Goal: Task Accomplishment & Management: Complete application form

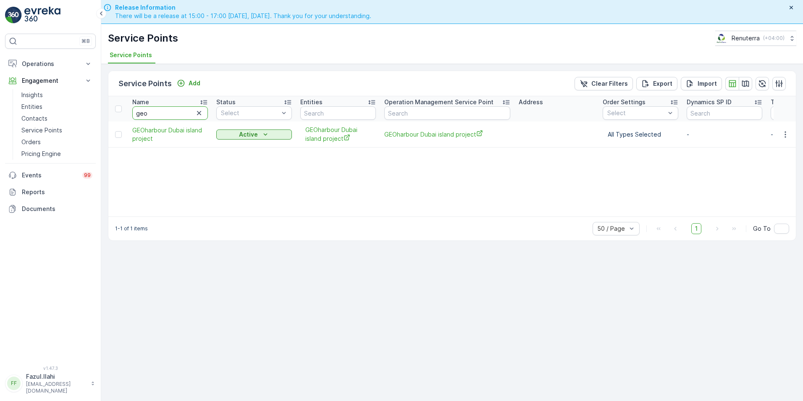
click at [150, 113] on input "geo" at bounding box center [170, 112] width 76 height 13
type input "[PERSON_NAME]"
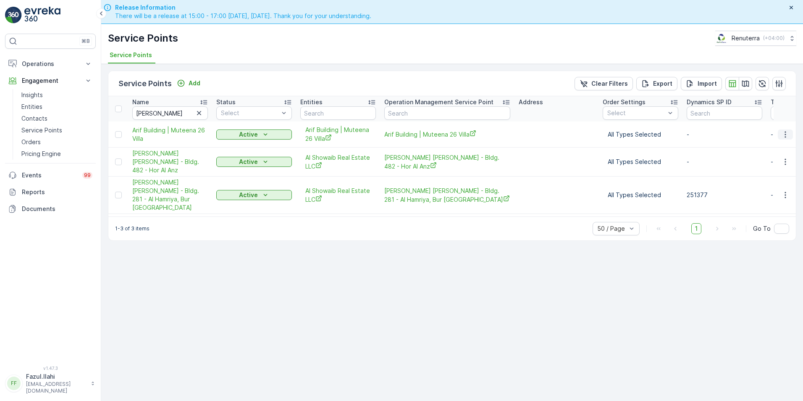
click at [786, 136] on icon "button" at bounding box center [785, 134] width 8 height 8
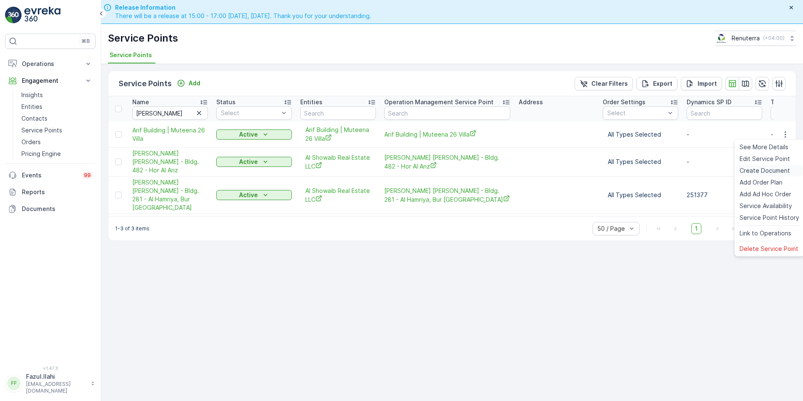
click at [757, 171] on span "Create Document" at bounding box center [765, 170] width 50 height 8
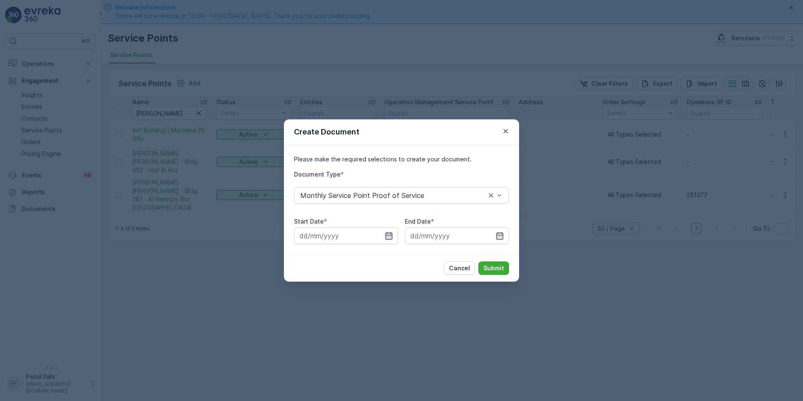
click at [389, 236] on icon "button" at bounding box center [389, 235] width 8 height 8
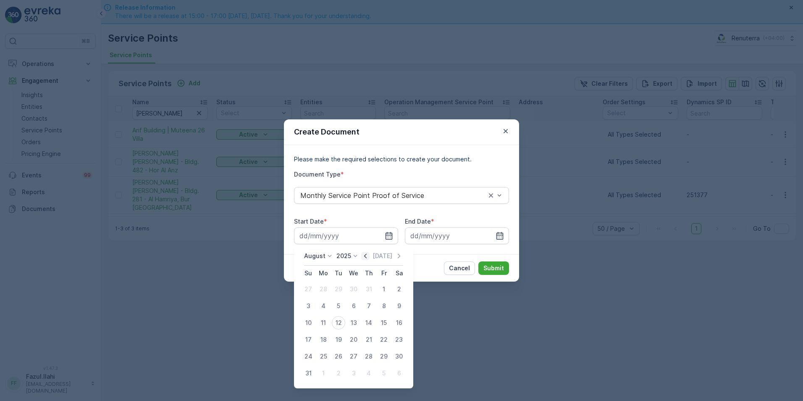
click at [368, 254] on icon "button" at bounding box center [365, 256] width 8 height 8
click at [338, 286] on div "1" at bounding box center [338, 288] width 13 height 13
type input "[DATE]"
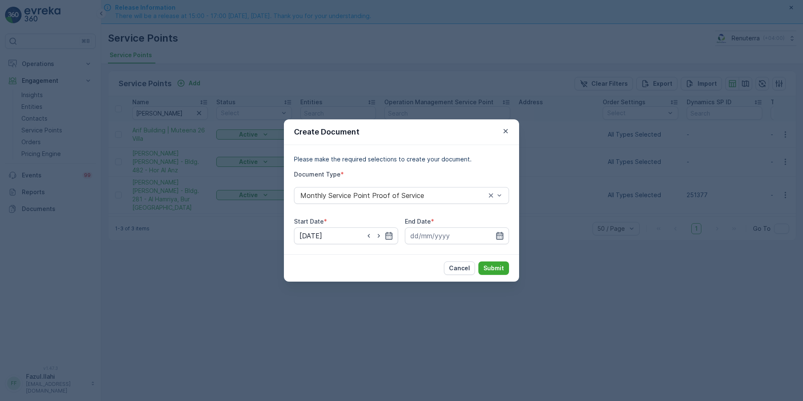
click at [499, 237] on icon "button" at bounding box center [500, 235] width 8 height 8
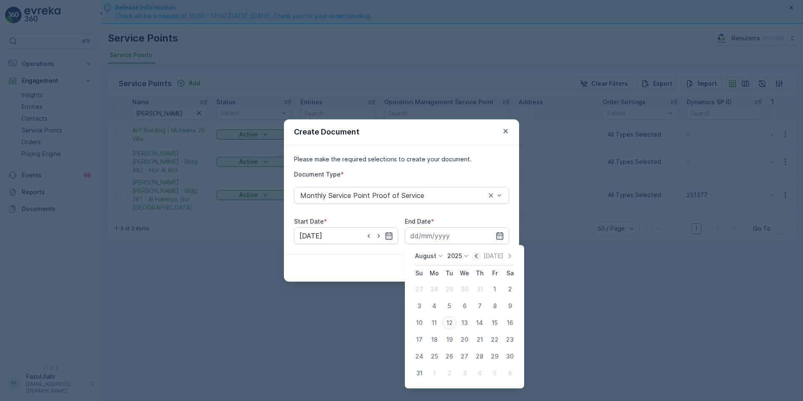
click at [478, 255] on icon "button" at bounding box center [476, 256] width 8 height 8
click at [478, 359] on div "31" at bounding box center [479, 356] width 13 height 13
type input "[DATE]"
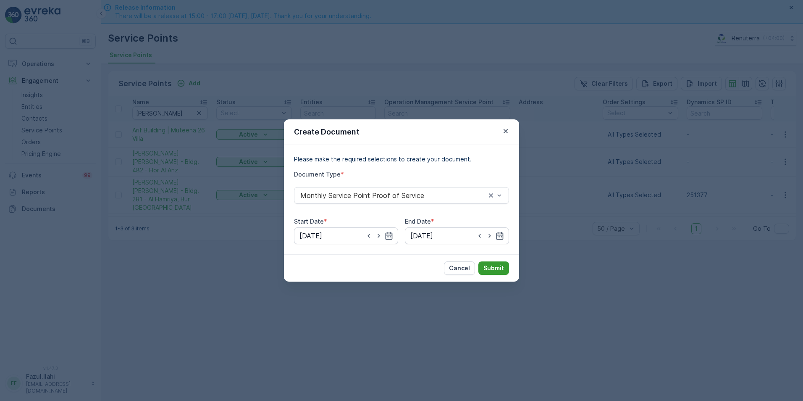
click at [489, 269] on p "Submit" at bounding box center [494, 268] width 21 height 8
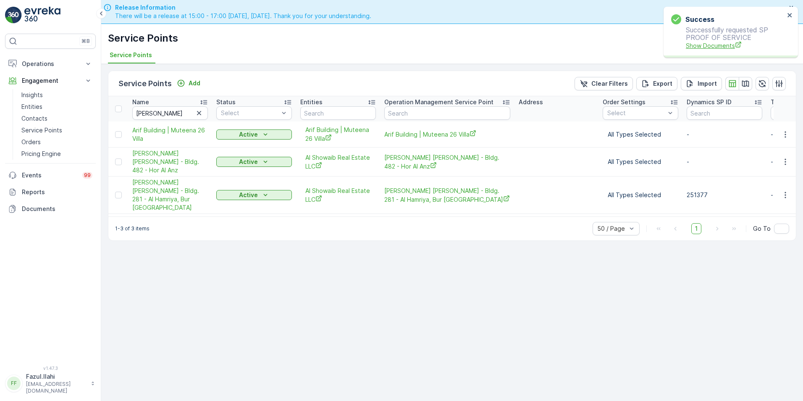
click at [713, 47] on span "Show Documents" at bounding box center [735, 45] width 99 height 9
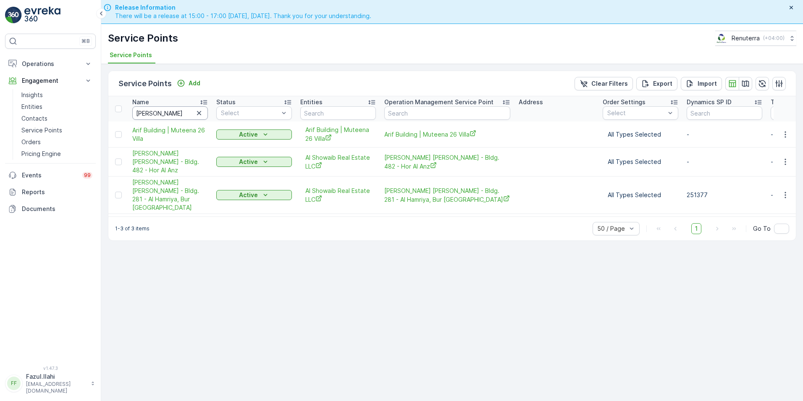
click at [173, 112] on input "[PERSON_NAME]" at bounding box center [170, 112] width 76 height 13
type input "A"
click at [173, 112] on input "A" at bounding box center [170, 112] width 76 height 13
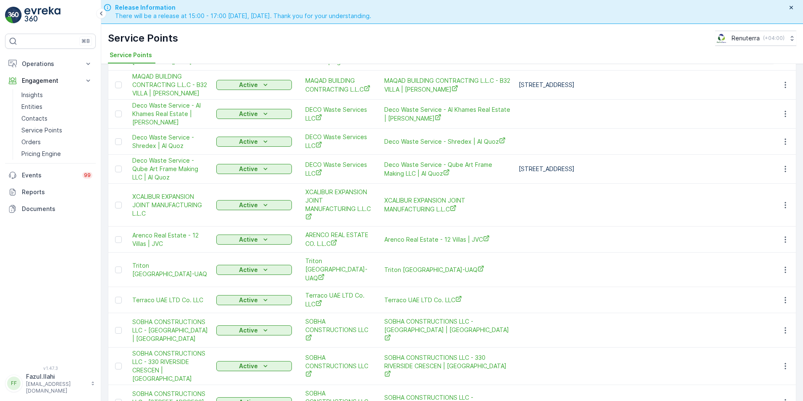
scroll to position [21, 0]
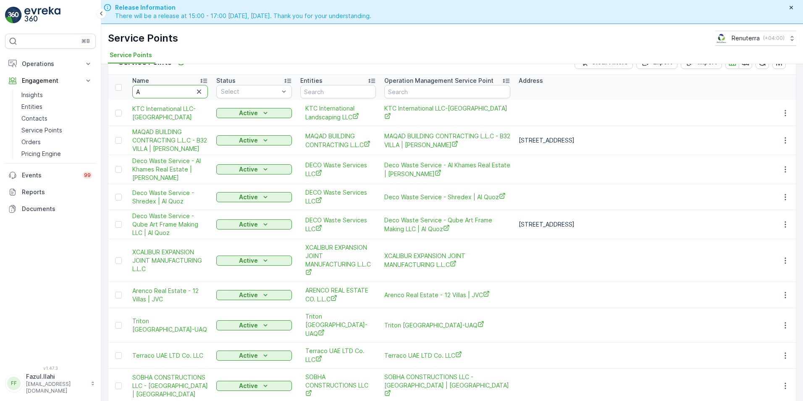
click at [184, 87] on input "A" at bounding box center [170, 91] width 76 height 13
type input "Al"
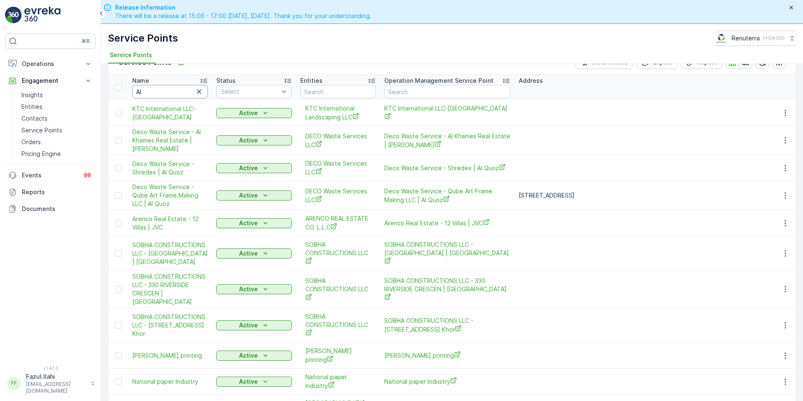
click at [158, 90] on input "Al" at bounding box center [170, 91] width 76 height 13
type input "Al"
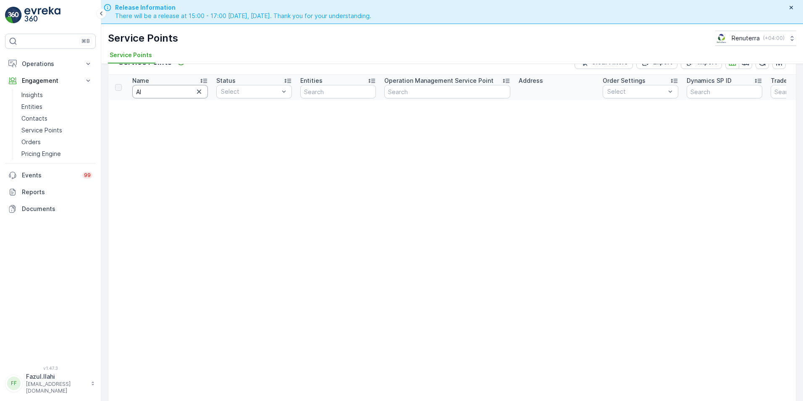
click at [158, 90] on input "Al" at bounding box center [170, 91] width 76 height 13
type input "Al serh"
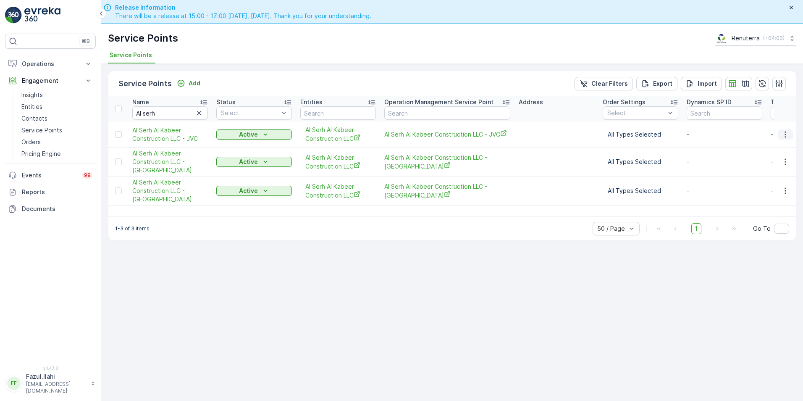
click at [784, 137] on icon "button" at bounding box center [785, 134] width 8 height 8
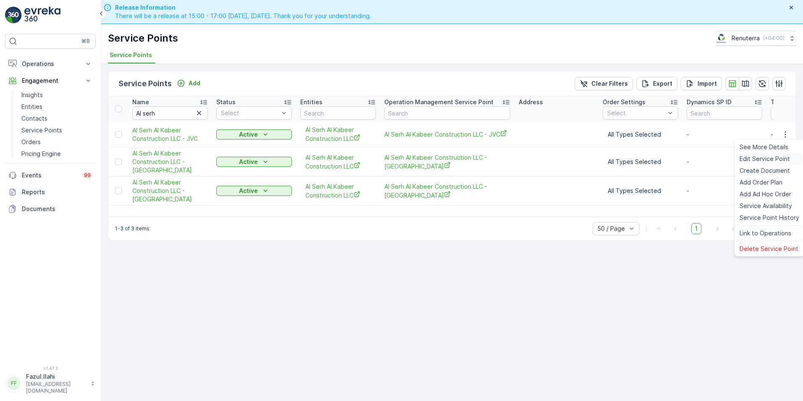
click at [752, 160] on span "Edit Service Point" at bounding box center [765, 159] width 50 height 8
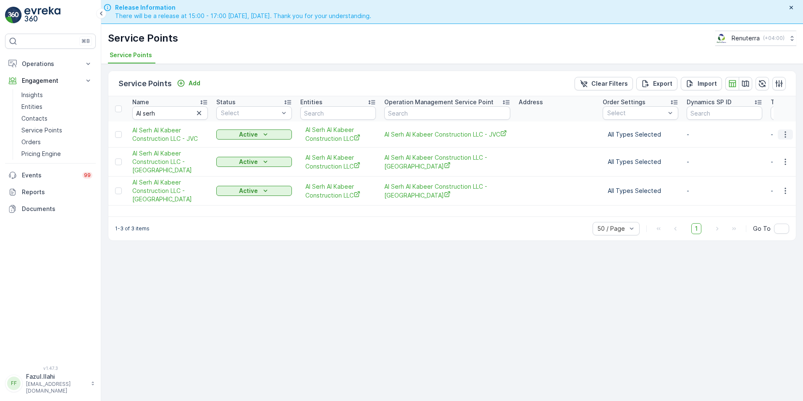
click at [786, 133] on icon "button" at bounding box center [785, 134] width 8 height 8
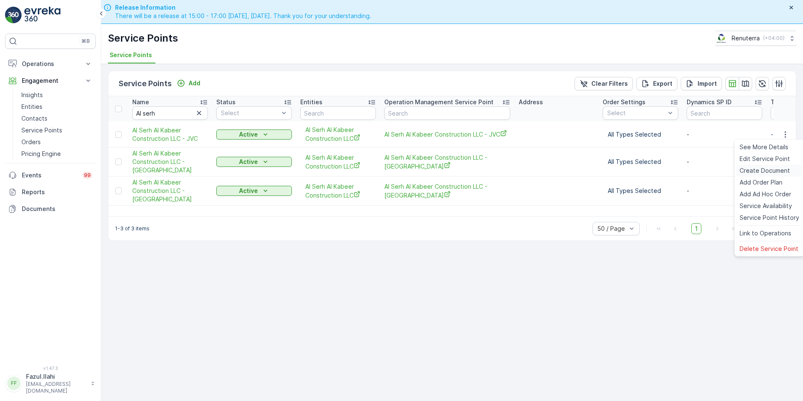
click at [755, 172] on span "Create Document" at bounding box center [765, 170] width 50 height 8
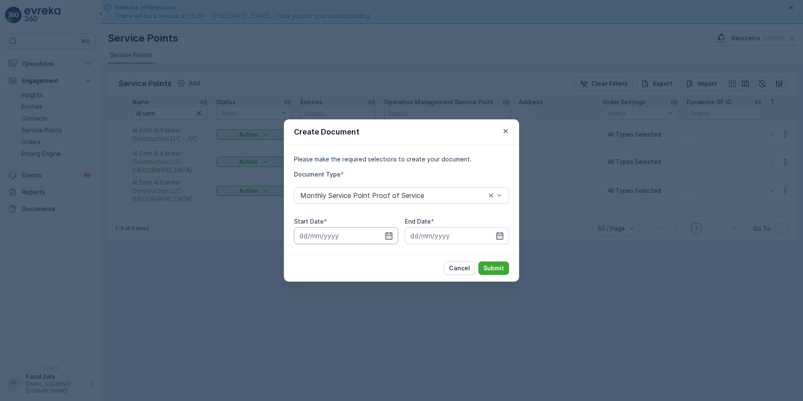
click at [384, 233] on input at bounding box center [346, 235] width 104 height 17
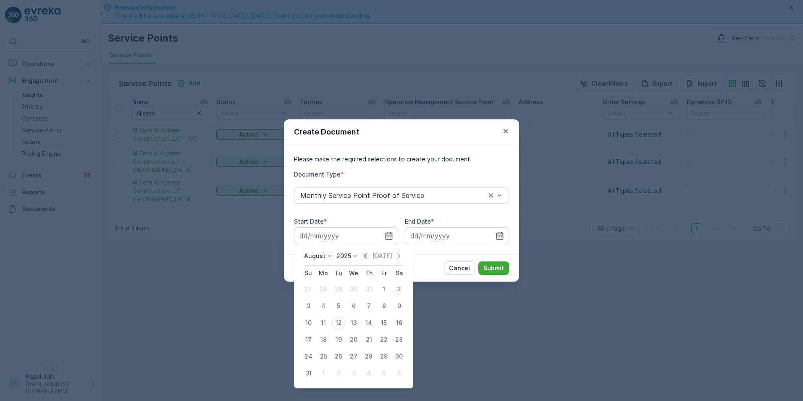
click at [365, 255] on icon "button" at bounding box center [365, 256] width 8 height 8
click at [337, 289] on div "1" at bounding box center [338, 288] width 13 height 13
type input "[DATE]"
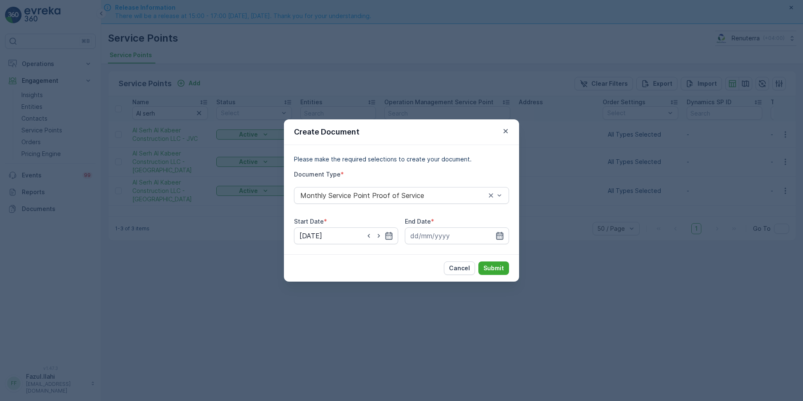
click at [496, 236] on icon "button" at bounding box center [500, 235] width 8 height 8
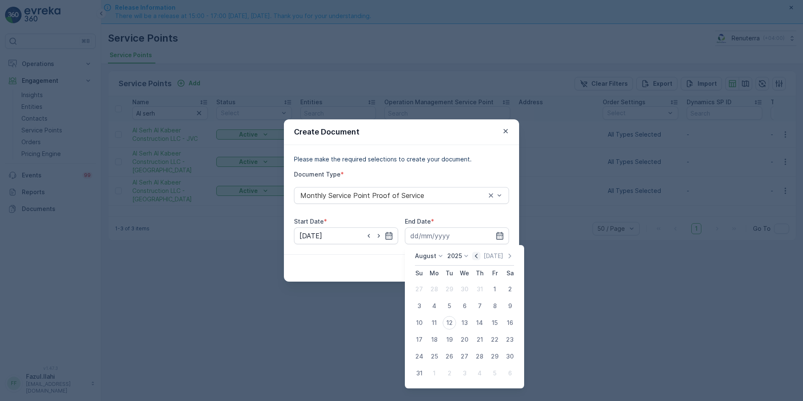
click at [480, 252] on icon "button" at bounding box center [476, 256] width 8 height 8
click at [476, 352] on div "31" at bounding box center [479, 356] width 13 height 13
type input "[DATE]"
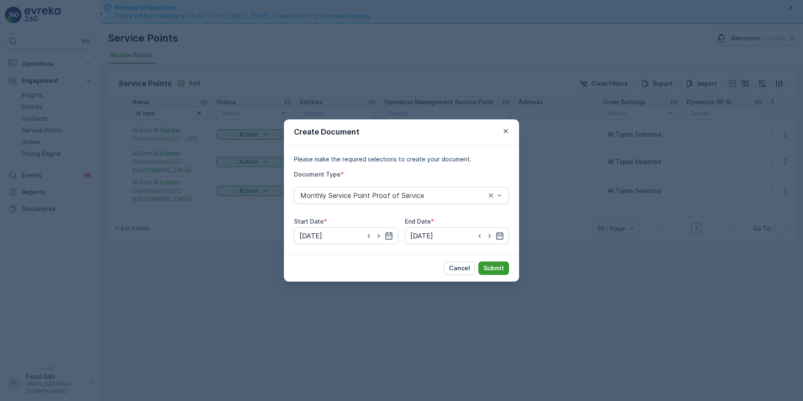
click at [488, 266] on p "Submit" at bounding box center [494, 268] width 21 height 8
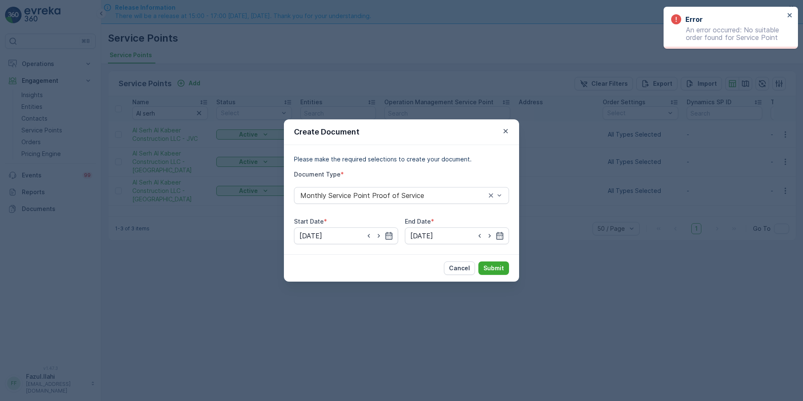
click at [786, 16] on div "Error An error occurred: No suitable order found for Service Point" at bounding box center [728, 28] width 118 height 32
click at [505, 132] on icon "button" at bounding box center [506, 131] width 4 height 4
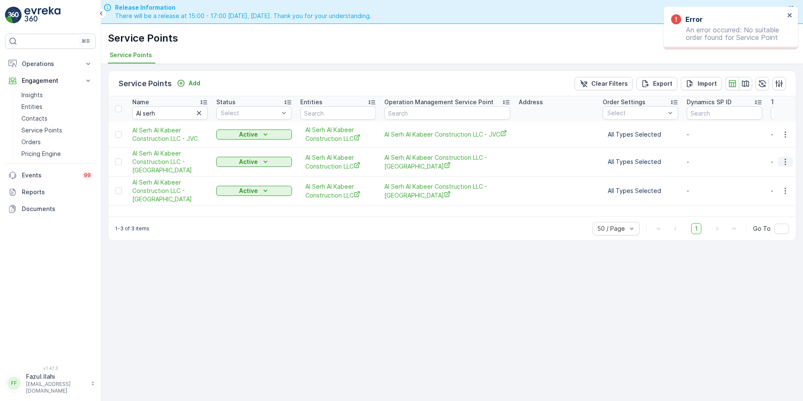
click at [784, 159] on icon "button" at bounding box center [785, 162] width 8 height 8
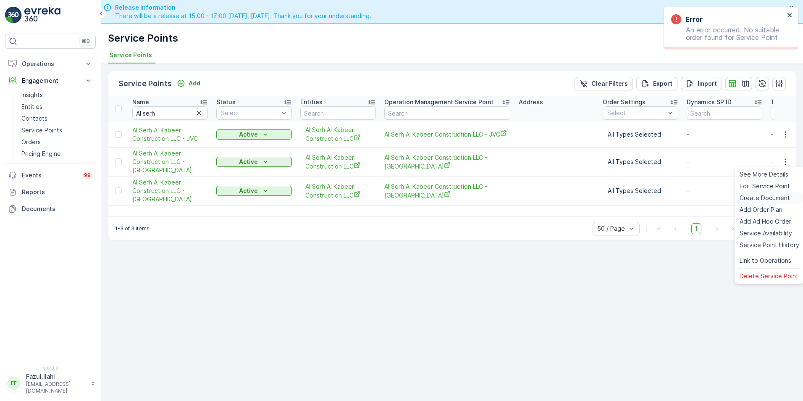
click at [754, 197] on span "Create Document" at bounding box center [765, 198] width 50 height 8
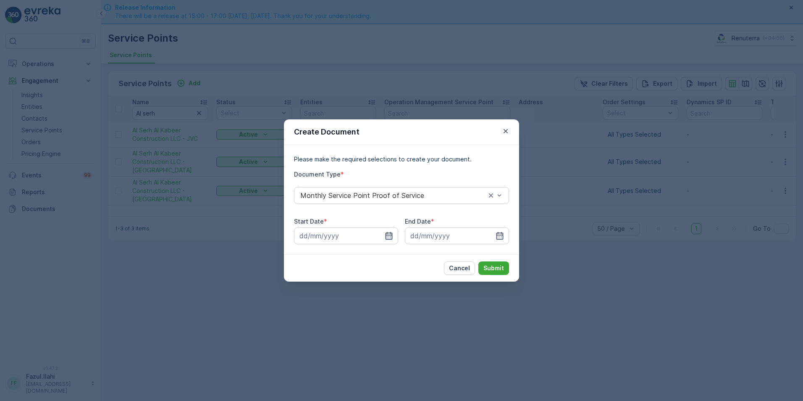
click at [386, 236] on icon "button" at bounding box center [389, 236] width 7 height 8
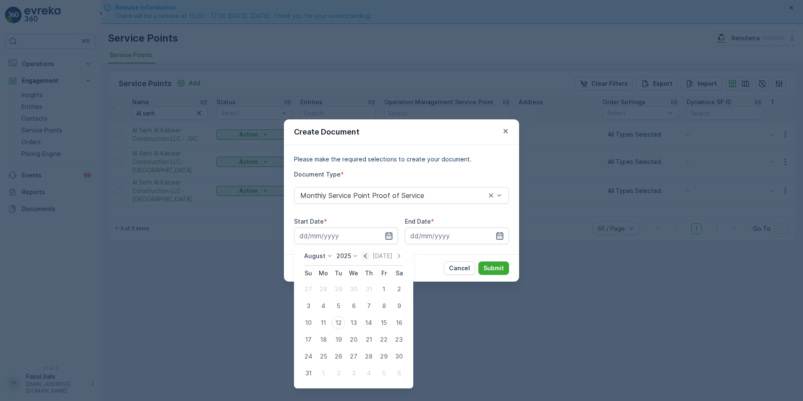
click at [370, 254] on icon "button" at bounding box center [365, 256] width 8 height 8
click at [340, 283] on div "1" at bounding box center [338, 288] width 13 height 13
type input "[DATE]"
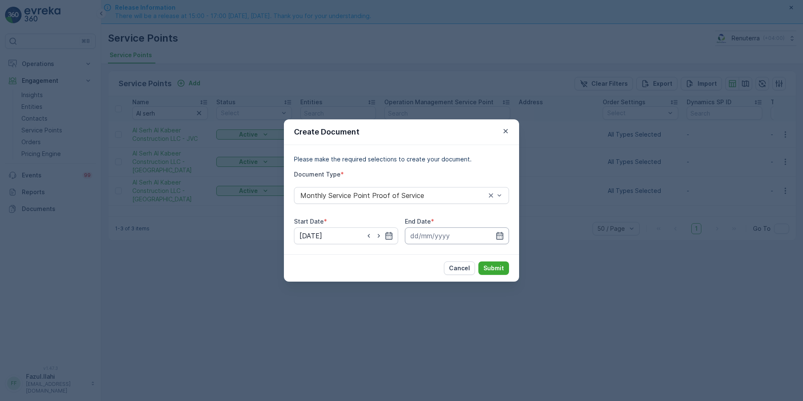
click at [501, 231] on div at bounding box center [457, 235] width 104 height 17
click at [504, 236] on icon "button" at bounding box center [500, 235] width 8 height 8
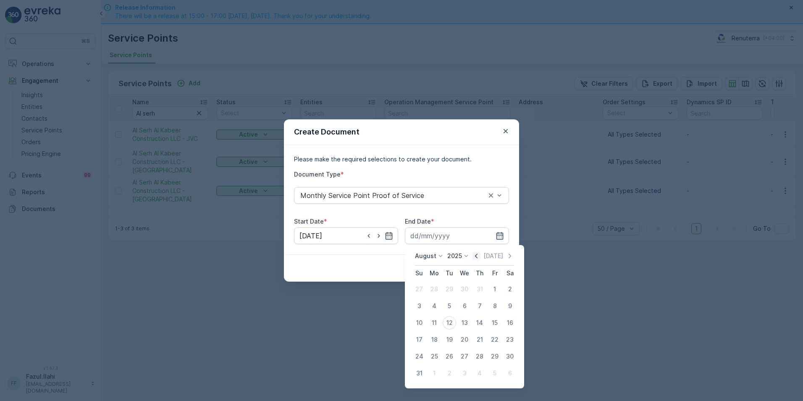
click at [480, 255] on icon "button" at bounding box center [476, 256] width 8 height 8
click at [479, 360] on div "31" at bounding box center [479, 356] width 13 height 13
type input "[DATE]"
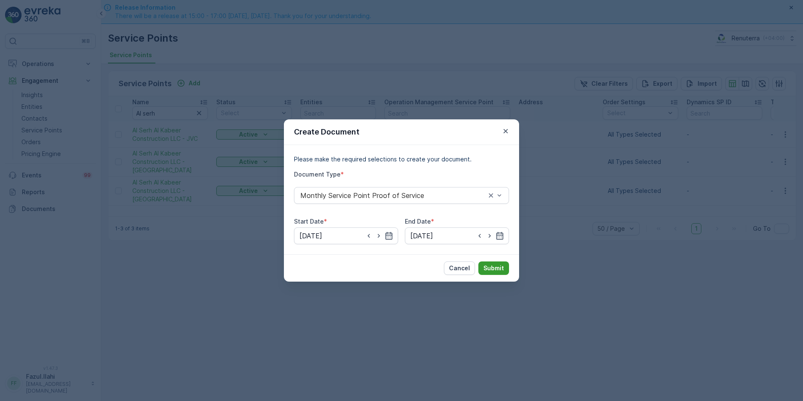
click at [496, 268] on p "Submit" at bounding box center [494, 268] width 21 height 8
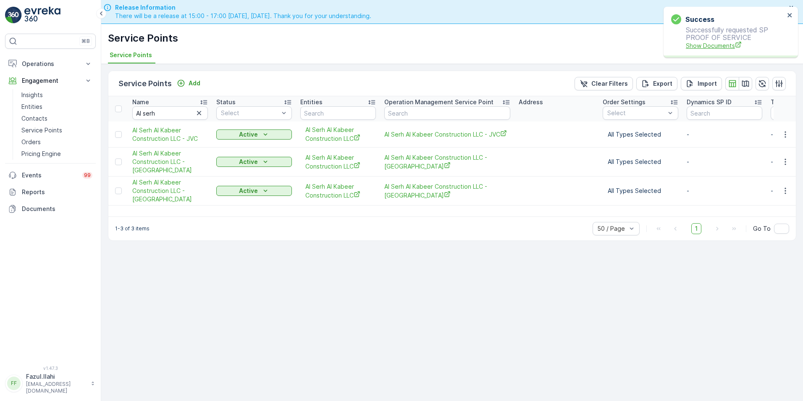
click at [718, 44] on span "Show Documents" at bounding box center [735, 45] width 99 height 9
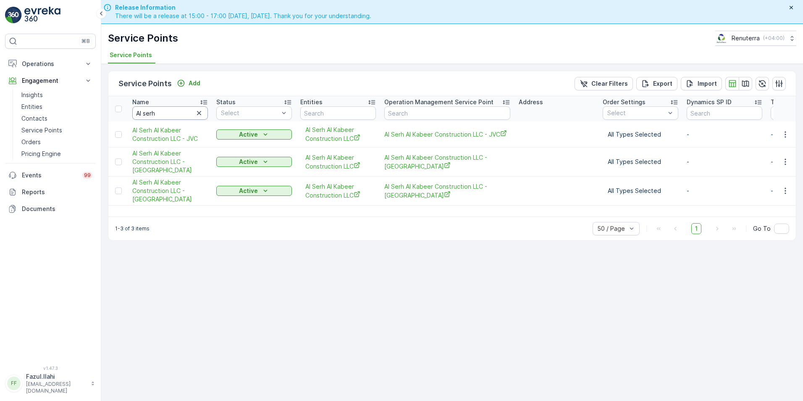
click at [161, 111] on input "Al serh" at bounding box center [170, 112] width 76 height 13
type input "Al Tayers"
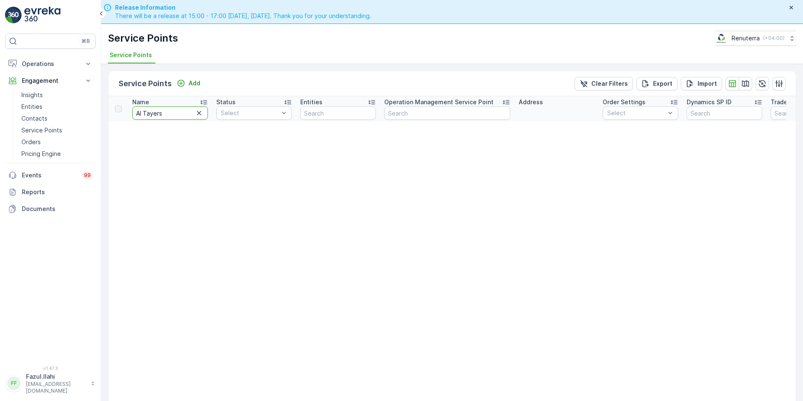
drag, startPoint x: 171, startPoint y: 110, endPoint x: 173, endPoint y: 121, distance: 10.6
click at [173, 121] on th "Name [PERSON_NAME]" at bounding box center [170, 108] width 84 height 25
type input "Al Tayers"
click at [173, 121] on th "Name [PERSON_NAME]" at bounding box center [170, 108] width 84 height 25
type input "[PERSON_NAME]"
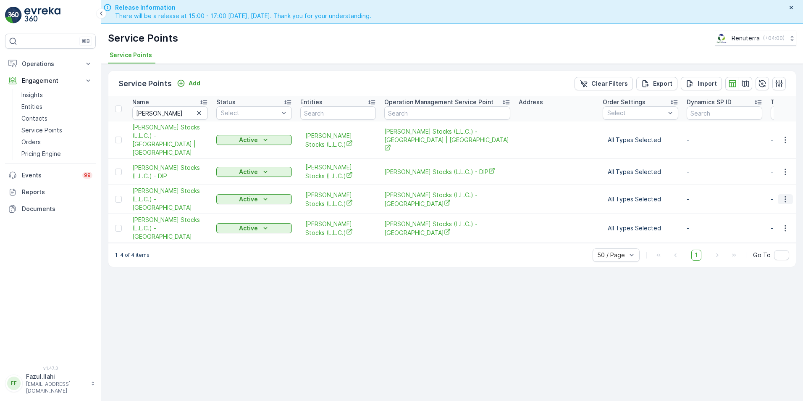
click at [785, 196] on icon "button" at bounding box center [785, 199] width 1 height 6
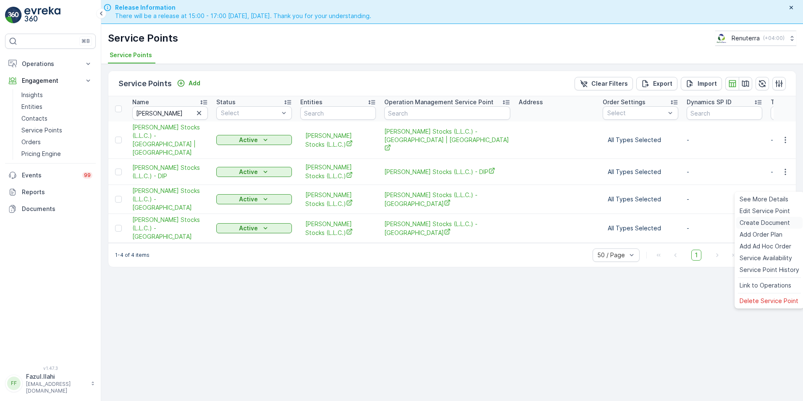
click at [750, 223] on span "Create Document" at bounding box center [765, 222] width 50 height 8
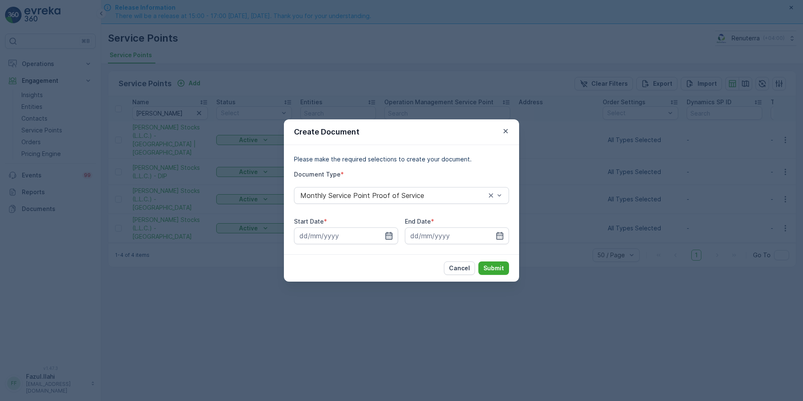
click at [392, 236] on icon "button" at bounding box center [389, 236] width 7 height 8
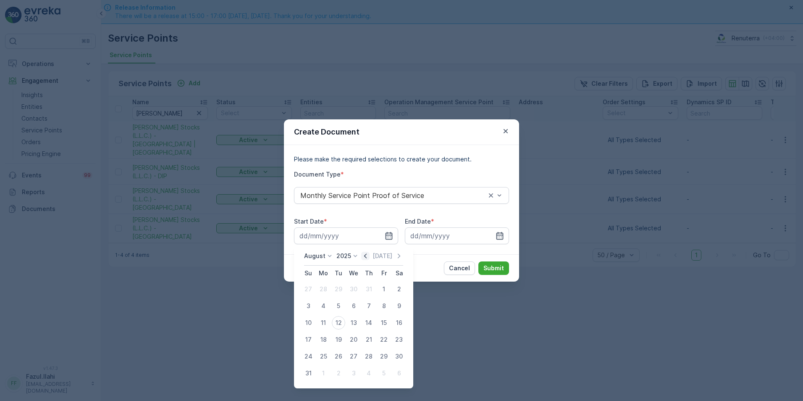
click at [367, 257] on icon "button" at bounding box center [365, 255] width 3 height 5
click at [339, 285] on div "1" at bounding box center [338, 288] width 13 height 13
type input "[DATE]"
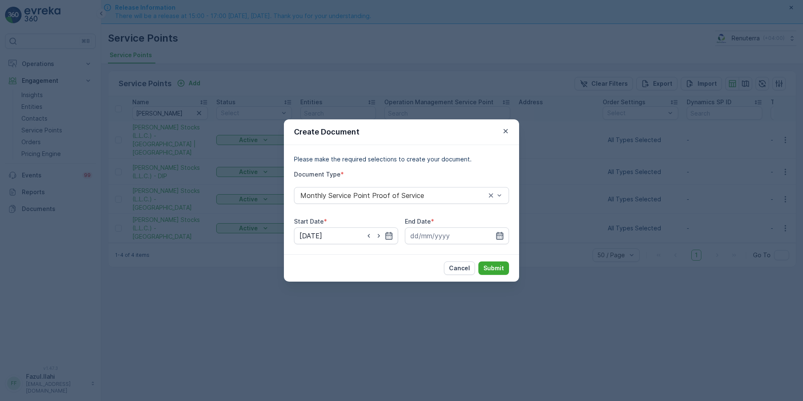
click at [501, 234] on icon "button" at bounding box center [500, 235] width 8 height 8
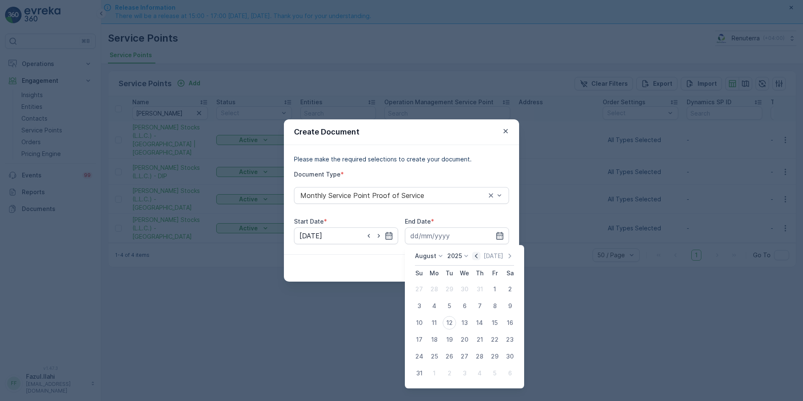
click at [478, 255] on icon "button" at bounding box center [476, 255] width 3 height 5
click at [484, 357] on div "31" at bounding box center [479, 356] width 13 height 13
type input "[DATE]"
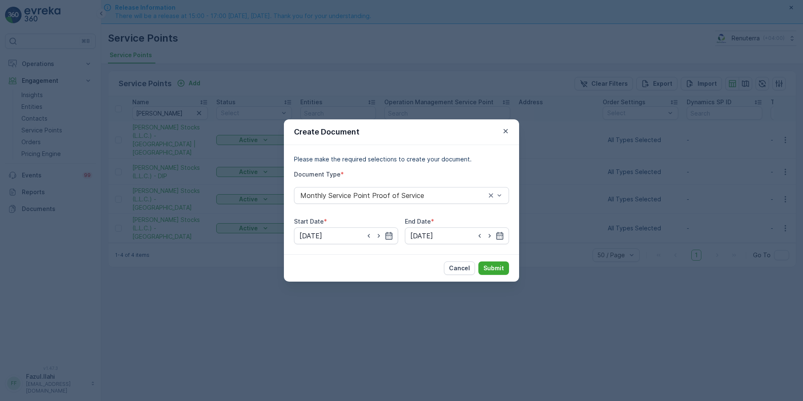
click at [491, 259] on div "Cancel Submit" at bounding box center [401, 267] width 235 height 27
click at [491, 269] on p "Submit" at bounding box center [494, 268] width 21 height 8
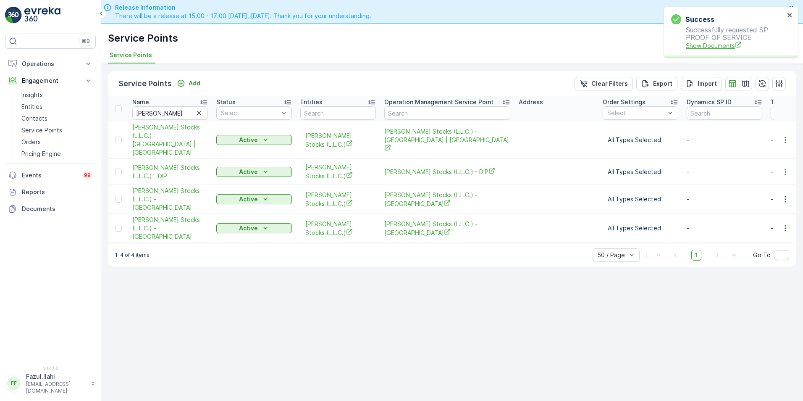
click at [714, 46] on span "Show Documents" at bounding box center [735, 45] width 99 height 9
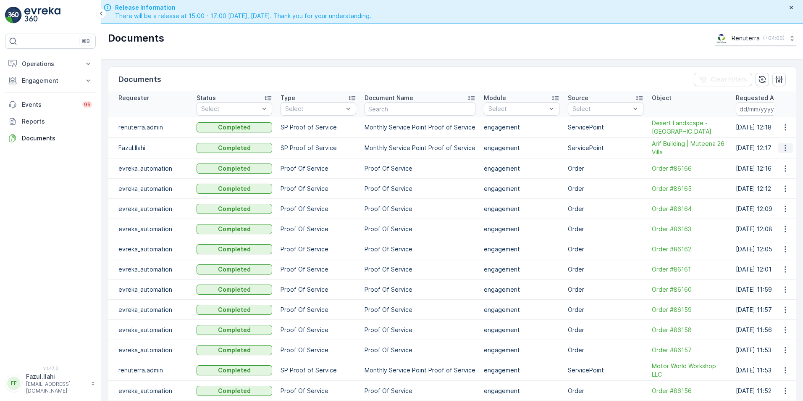
click at [783, 147] on icon "button" at bounding box center [785, 148] width 8 height 8
click at [773, 162] on span "See Details" at bounding box center [783, 160] width 32 height 8
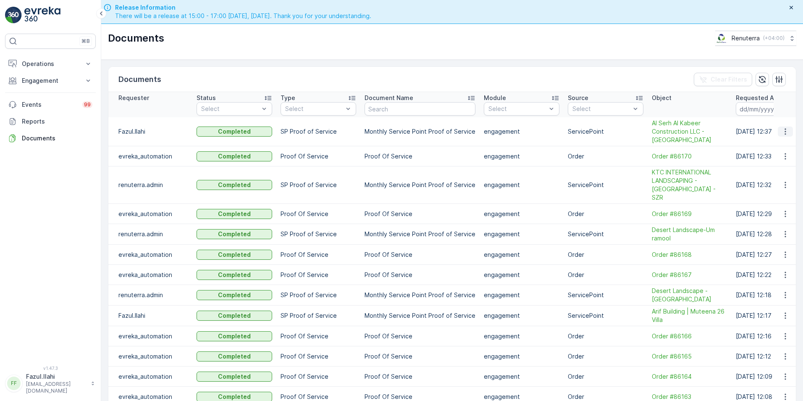
click at [786, 129] on icon "button" at bounding box center [785, 131] width 8 height 8
click at [782, 133] on icon "button" at bounding box center [785, 131] width 8 height 8
click at [774, 143] on span "See Details" at bounding box center [783, 144] width 32 height 8
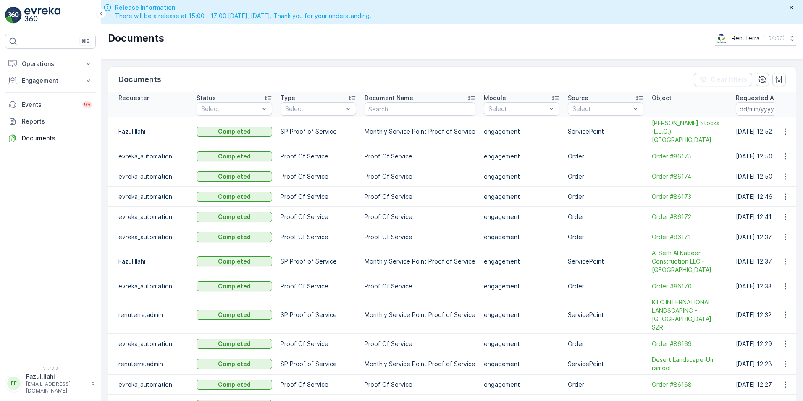
click at [777, 132] on td at bounding box center [785, 131] width 23 height 29
click at [785, 127] on icon "button" at bounding box center [785, 131] width 8 height 8
click at [784, 140] on span "See Details" at bounding box center [783, 140] width 32 height 8
